Goal: Transaction & Acquisition: Subscribe to service/newsletter

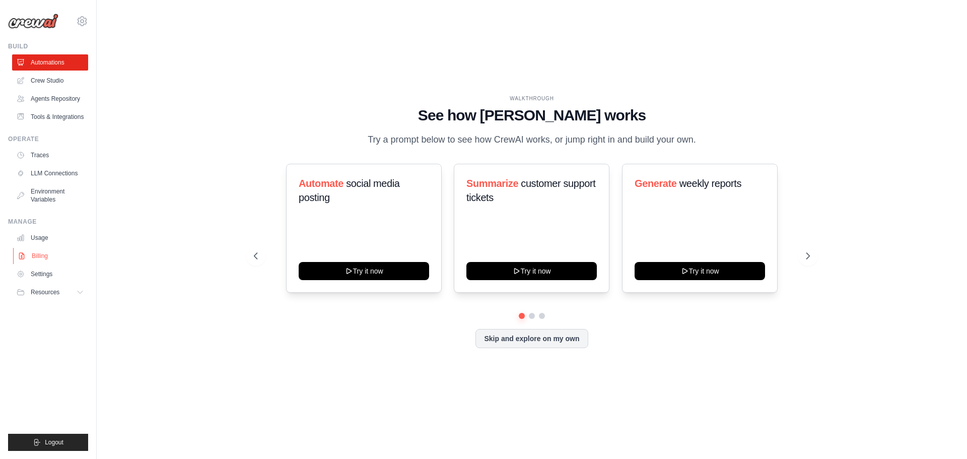
click at [42, 252] on link "Billing" at bounding box center [51, 256] width 76 height 16
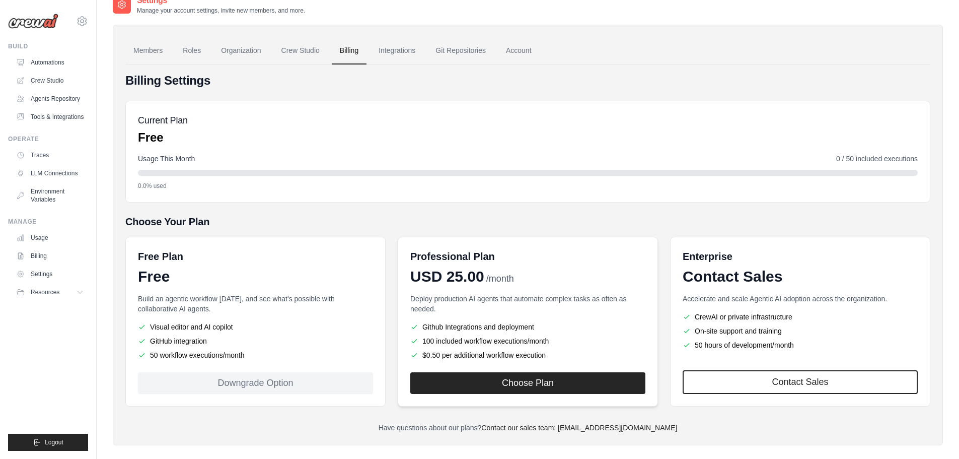
scroll to position [28, 0]
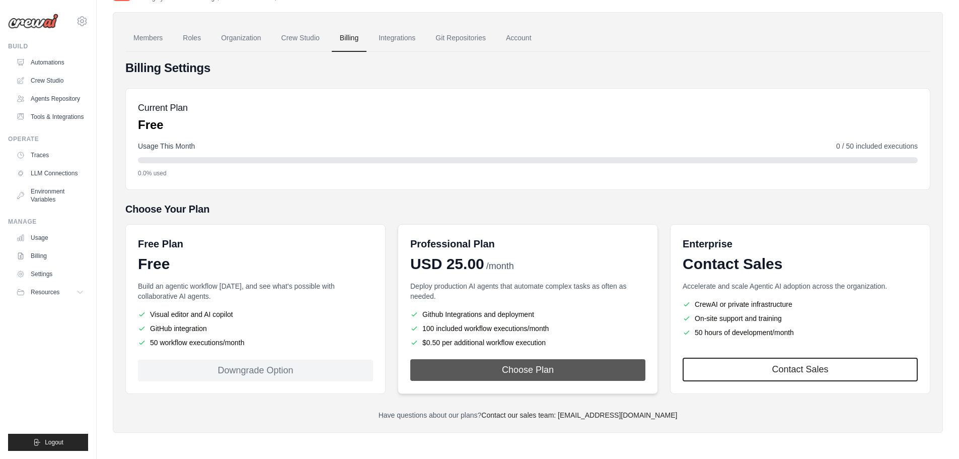
click at [517, 373] on button "Choose Plan" at bounding box center [527, 370] width 235 height 22
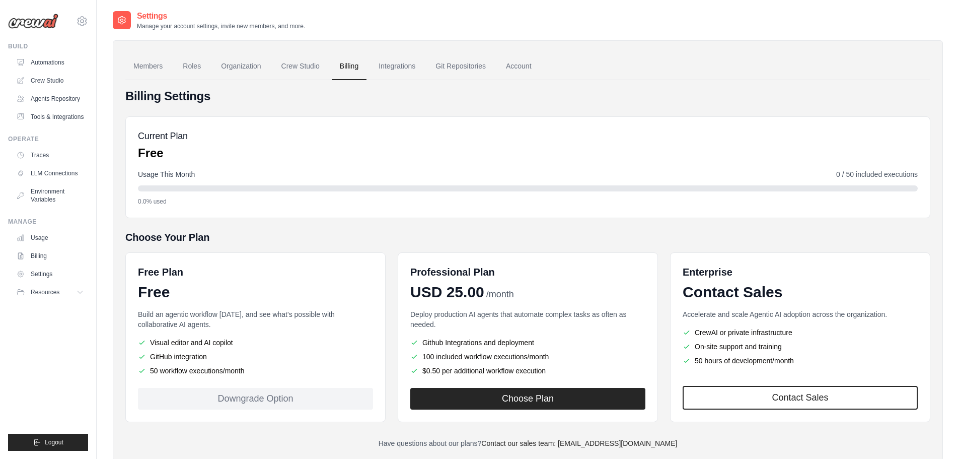
scroll to position [28, 0]
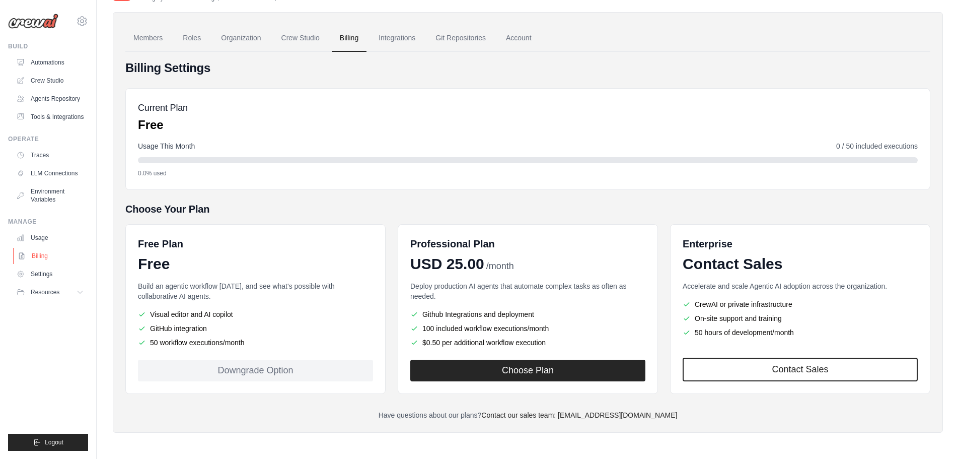
click at [48, 254] on link "Billing" at bounding box center [51, 256] width 76 height 16
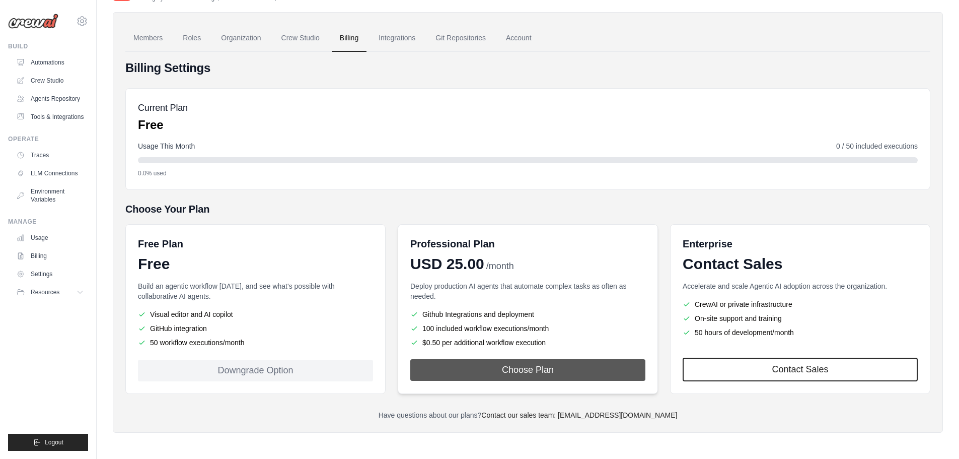
click at [527, 371] on button "Choose Plan" at bounding box center [527, 370] width 235 height 22
